Goal: Obtain resource: Download file/media

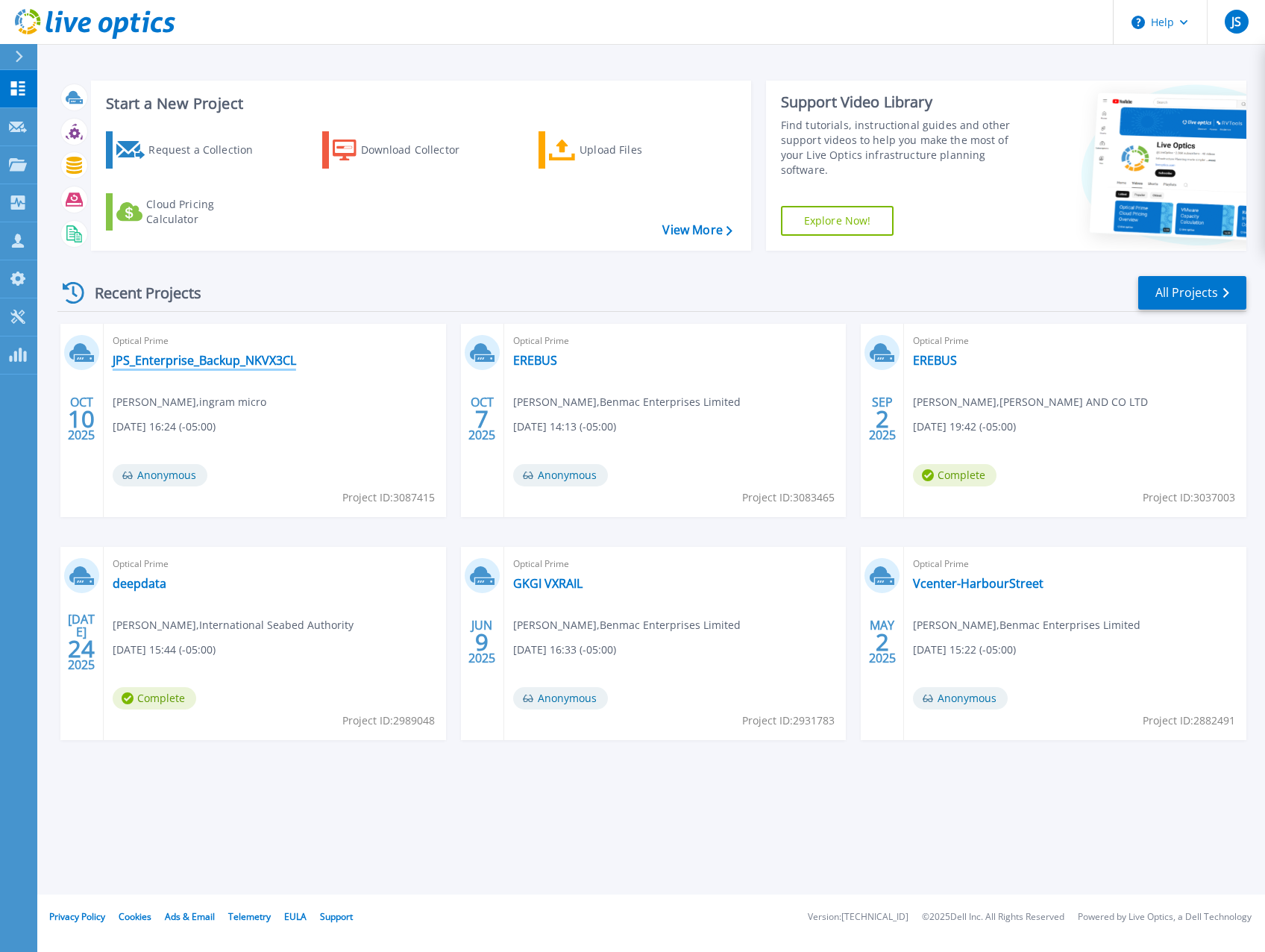
click at [284, 355] on link "JPS_Enterprise_Backup_NKVX3CL" at bounding box center [204, 360] width 184 height 15
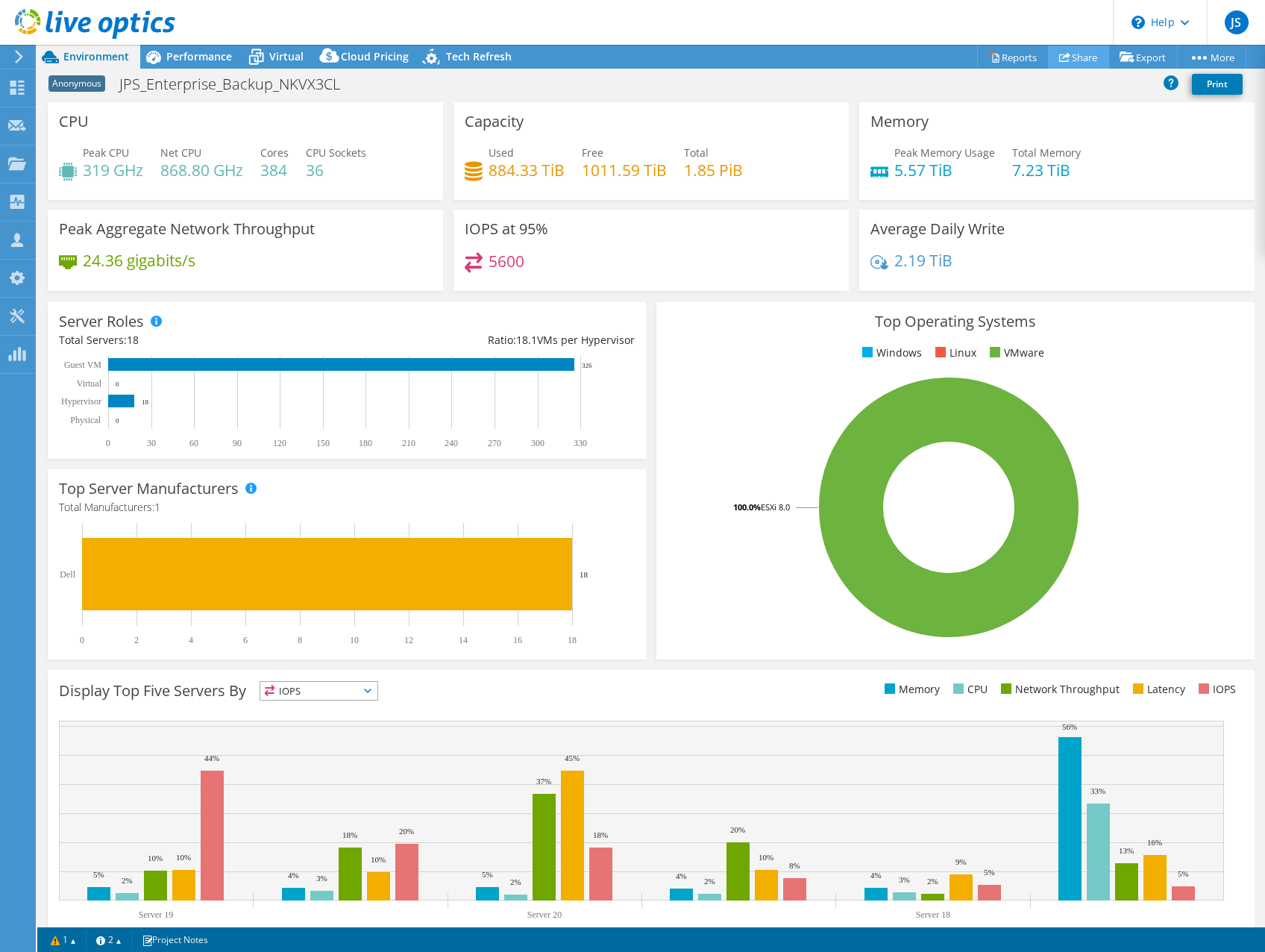
click at [1068, 52] on link "Share" at bounding box center [1078, 57] width 61 height 23
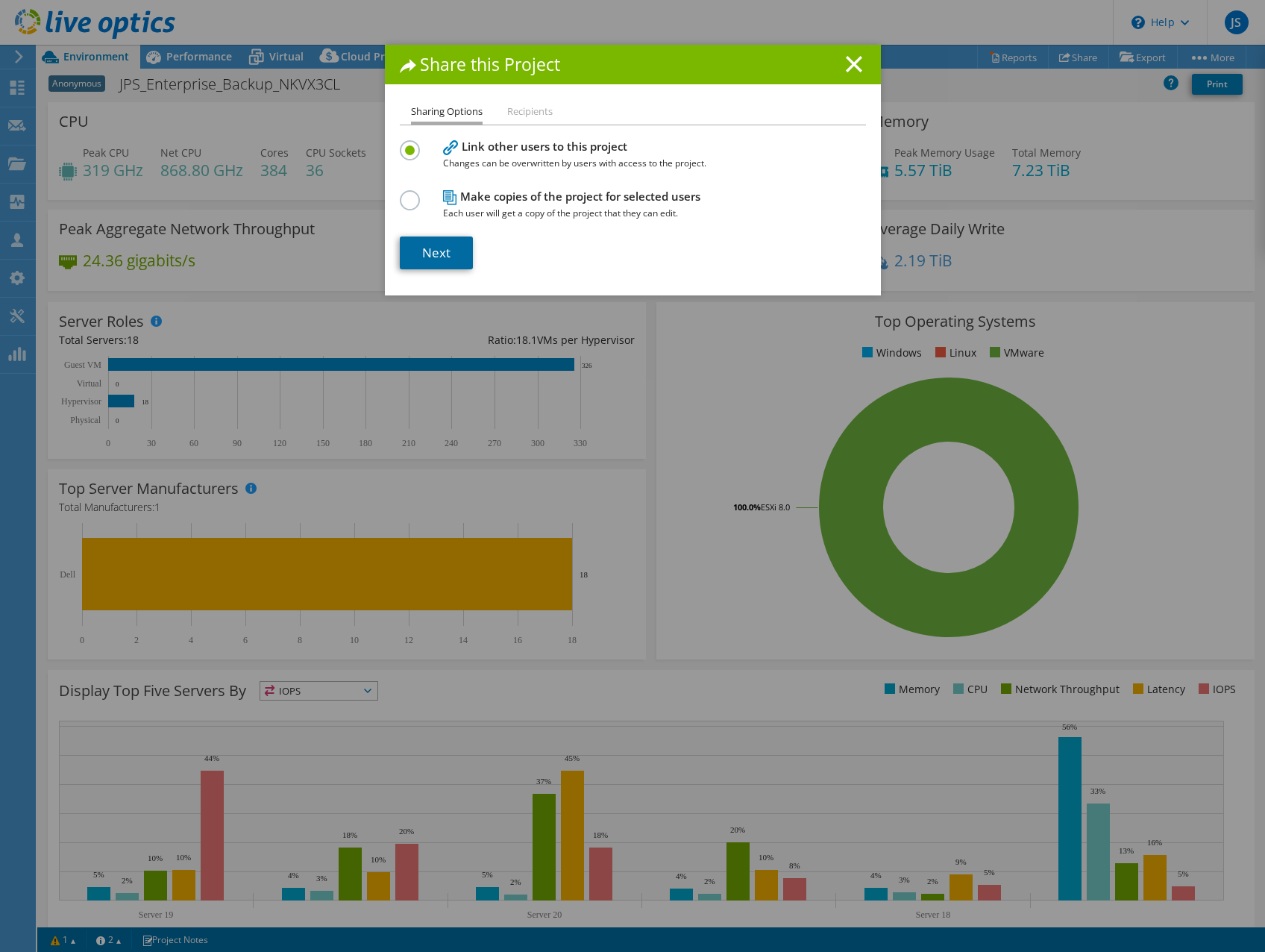
click at [445, 239] on link "Next" at bounding box center [436, 253] width 73 height 33
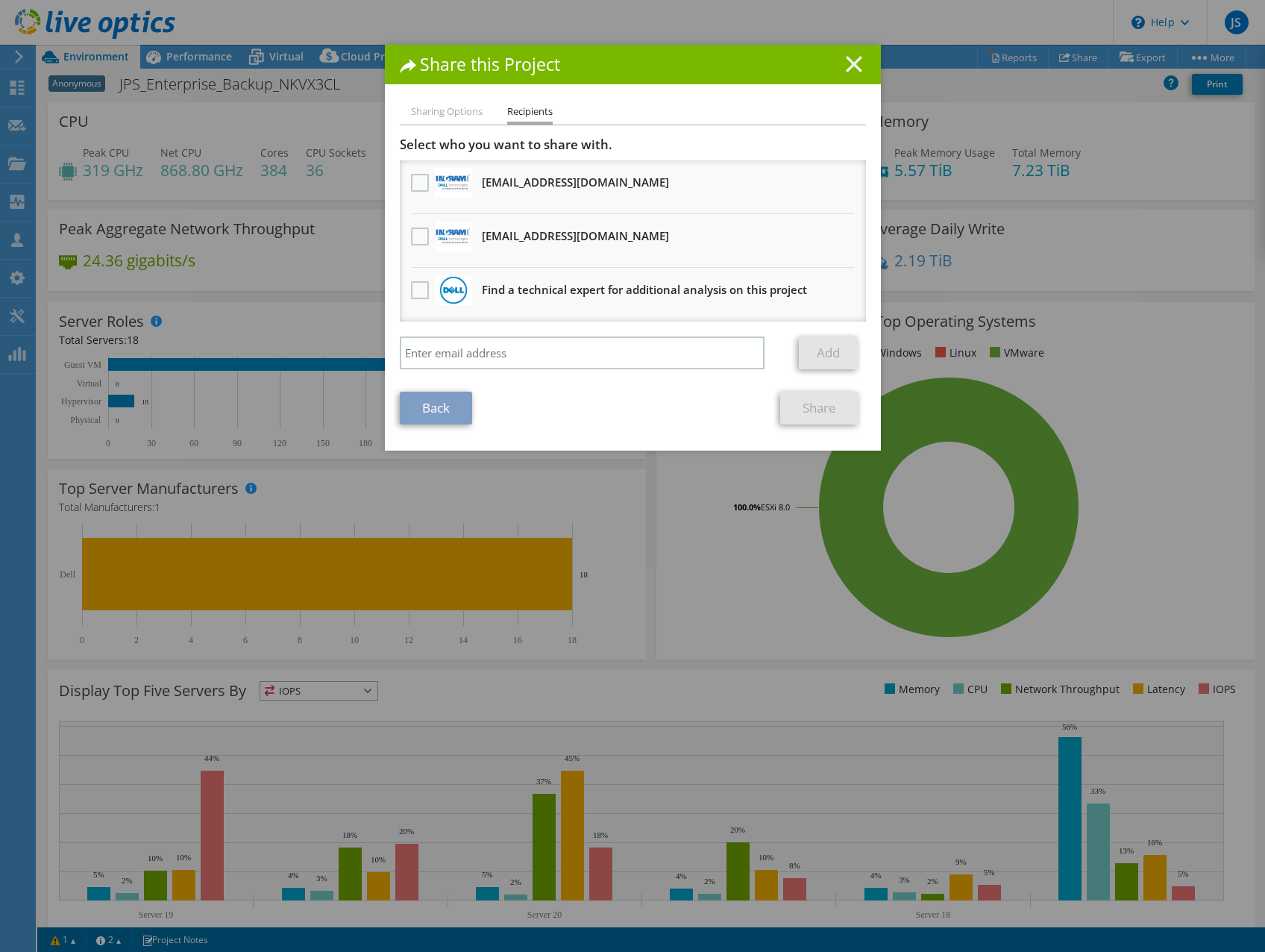
click at [855, 60] on icon at bounding box center [854, 64] width 16 height 16
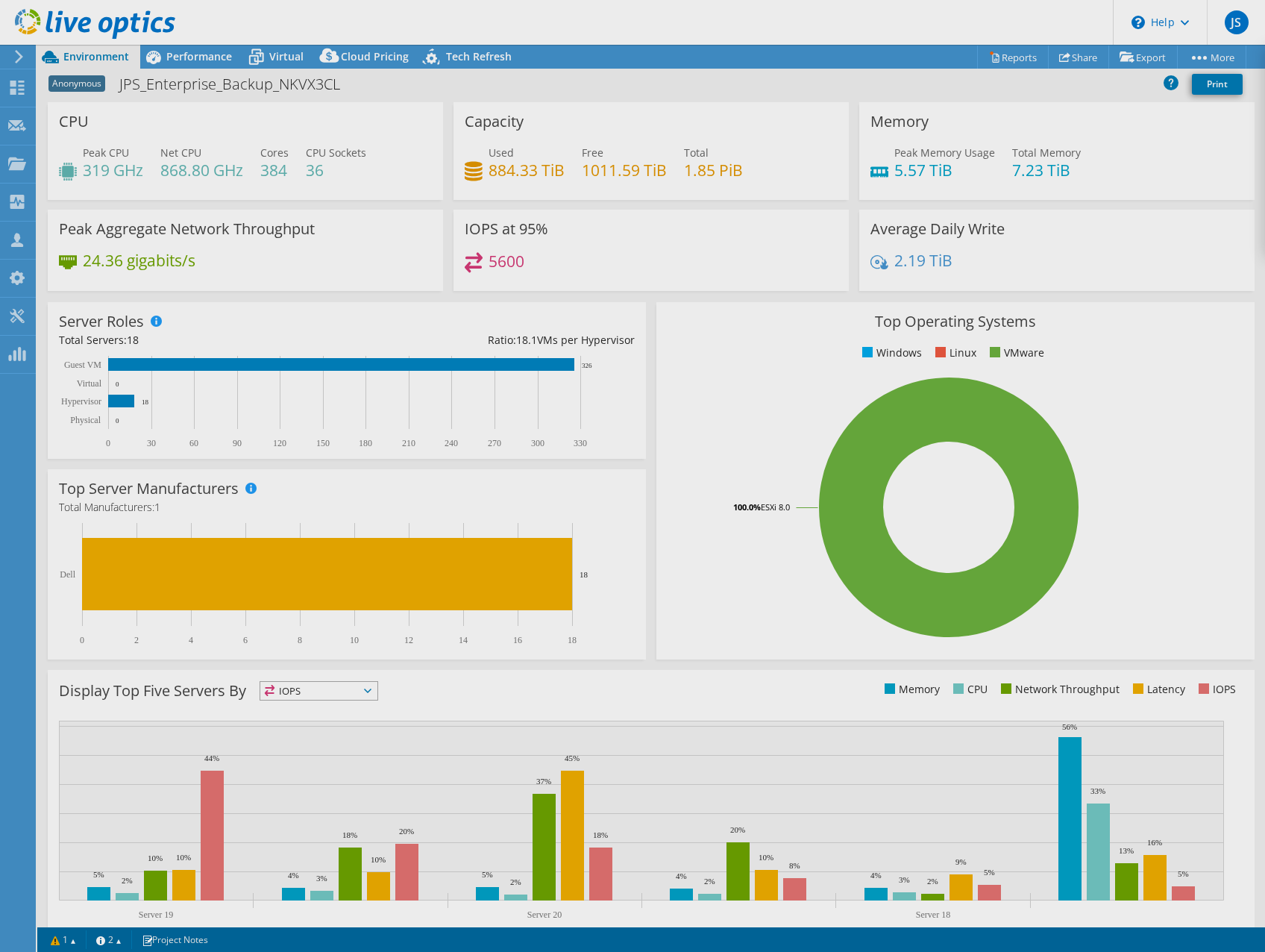
click at [1003, 50] on div at bounding box center [632, 476] width 1265 height 952
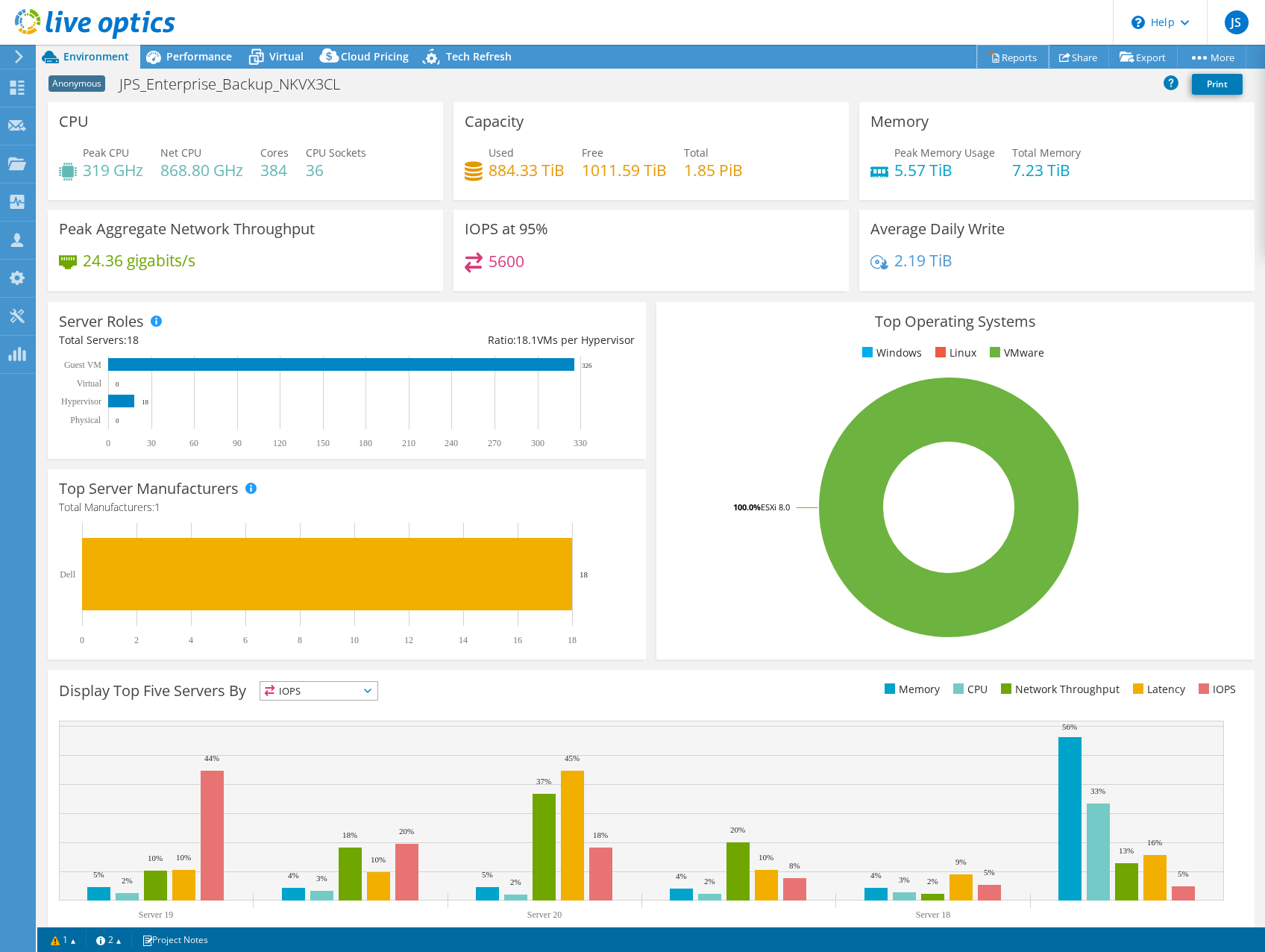
click at [1003, 50] on link "Reports" at bounding box center [1012, 57] width 72 height 23
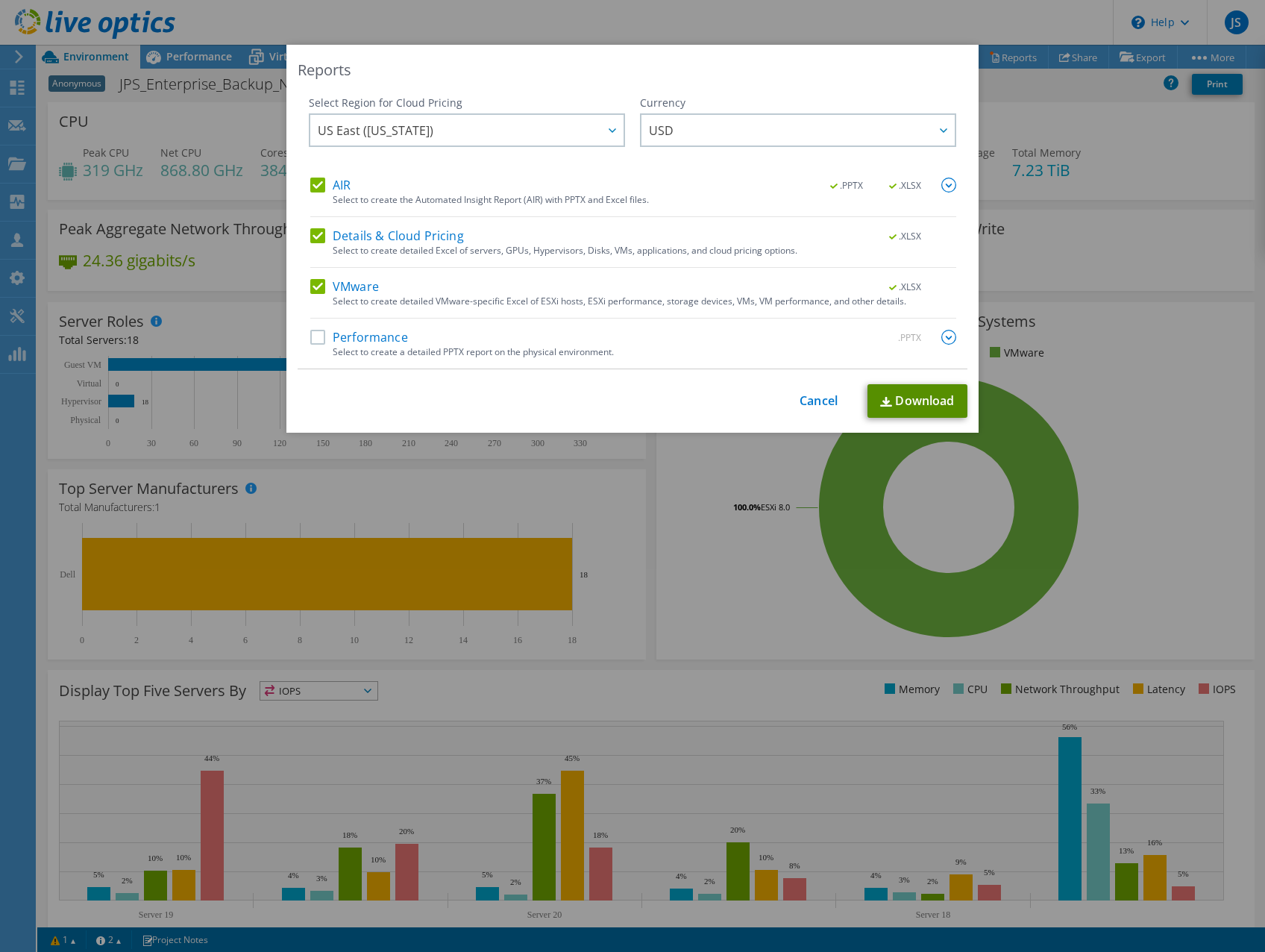
click at [890, 388] on link "Download" at bounding box center [917, 401] width 100 height 34
